Goal: Find specific page/section: Find specific page/section

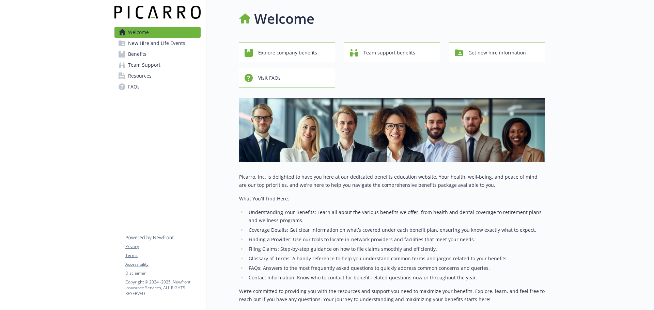
click at [152, 53] on link "Benefits" at bounding box center [157, 54] width 86 height 11
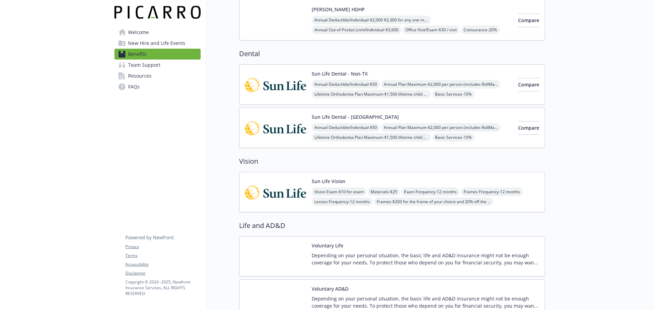
scroll to position [341, 0]
